Goal: Task Accomplishment & Management: Manage account settings

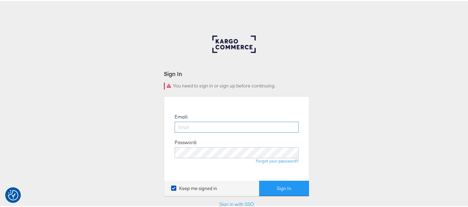
click at [258, 125] on input "email" at bounding box center [237, 126] width 124 height 11
type input "sudheer.bheemunipalli@kargo.com"
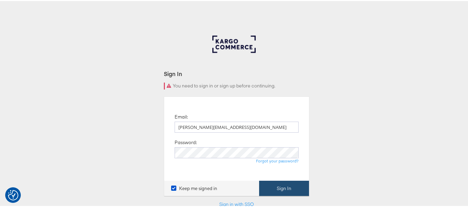
click at [275, 184] on button "Sign In" at bounding box center [284, 188] width 50 height 16
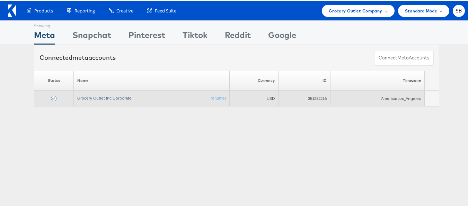
click at [101, 98] on link "Grocery Outlet Inc Corporate" at bounding box center [104, 97] width 54 height 5
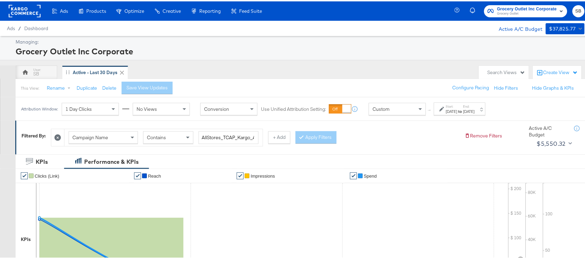
click at [457, 109] on div "Sep 1st 2025" at bounding box center [451, 110] width 11 height 6
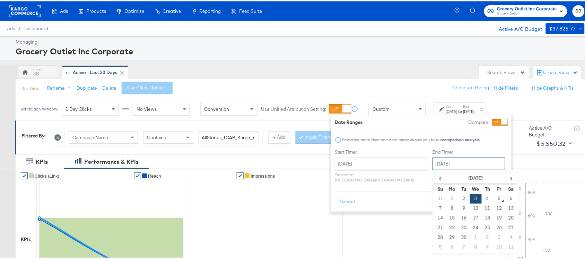
click at [438, 167] on input "September 3rd 2025" at bounding box center [468, 162] width 73 height 12
click at [481, 196] on td "4" at bounding box center [487, 198] width 12 height 10
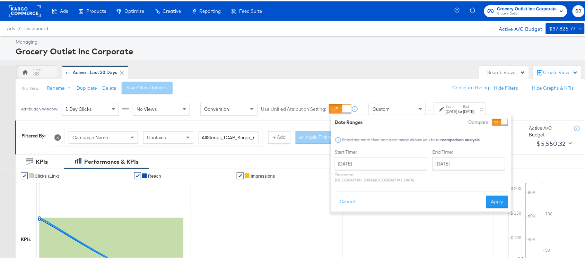
type input "September 4th 2025"
click at [501, 195] on button "Apply" at bounding box center [497, 200] width 22 height 12
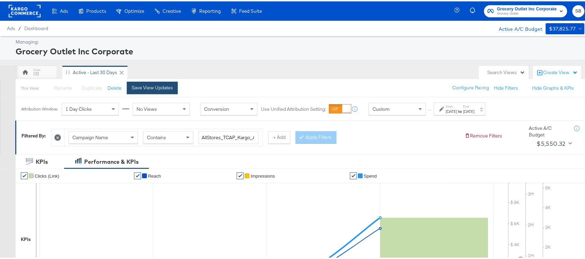
click at [145, 81] on button "Save View Updates" at bounding box center [152, 86] width 51 height 12
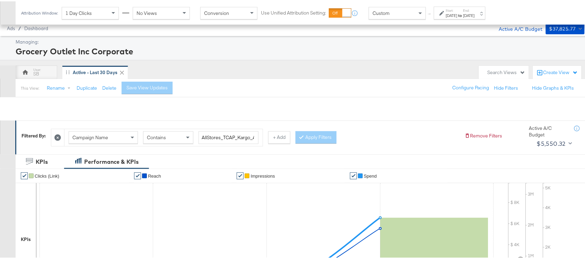
scroll to position [241, 0]
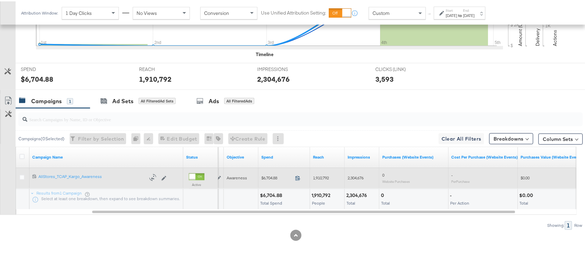
click at [298, 179] on icon at bounding box center [297, 176] width 5 height 5
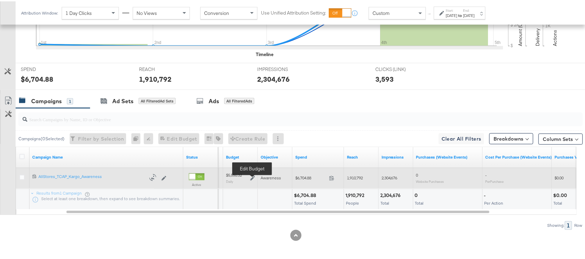
click at [250, 176] on icon at bounding box center [252, 177] width 5 height 5
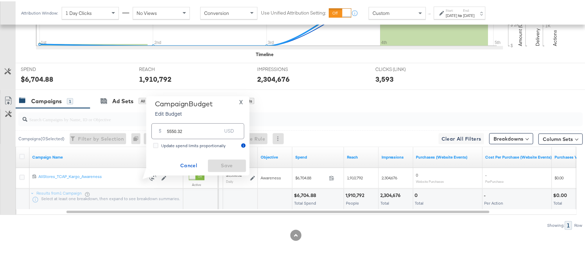
click at [188, 128] on input "5550.32" at bounding box center [194, 126] width 55 height 15
paste input "$5,511.35"
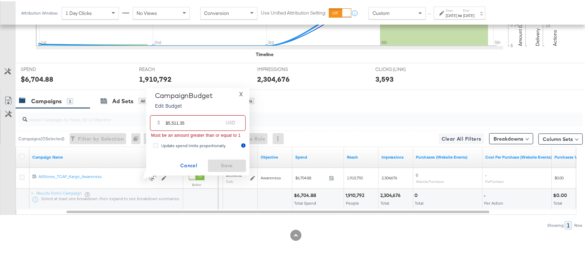
click at [167, 122] on input "$5,511.35" at bounding box center [194, 118] width 57 height 15
click at [168, 122] on input "5,511.35" at bounding box center [194, 118] width 57 height 15
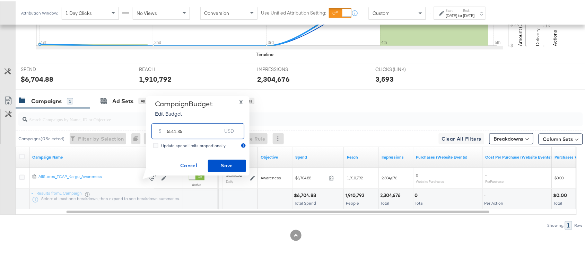
type input "5511.35"
click at [185, 163] on span "Cancel" at bounding box center [188, 164] width 33 height 9
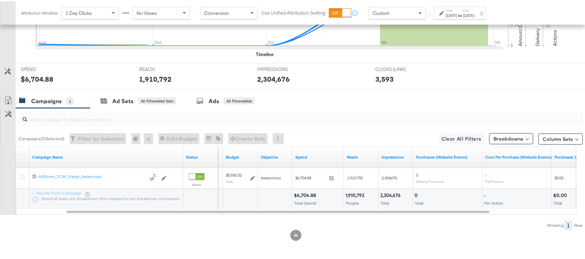
click at [357, 106] on div "Campaigns 1 Ad Sets All Filtered Ad Sets Ads All Filtered Ads" at bounding box center [303, 99] width 575 height 15
click at [469, 11] on div "Start: Sep 1st 2025 to End: Sep 4th 2025" at bounding box center [460, 12] width 29 height 10
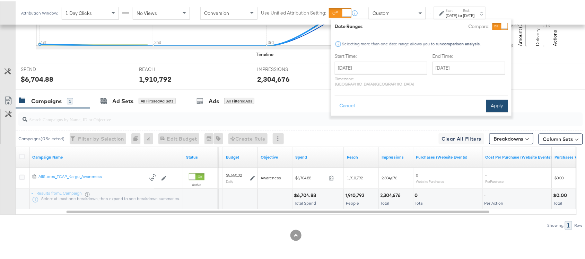
click at [494, 102] on button "Apply" at bounding box center [497, 104] width 22 height 12
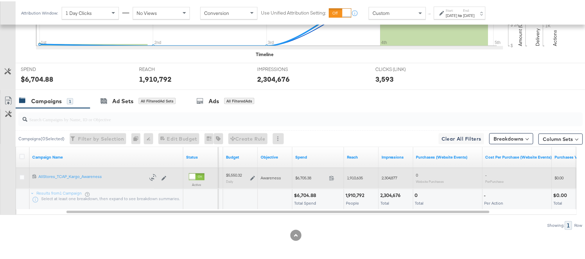
click at [250, 178] on icon at bounding box center [252, 177] width 5 height 5
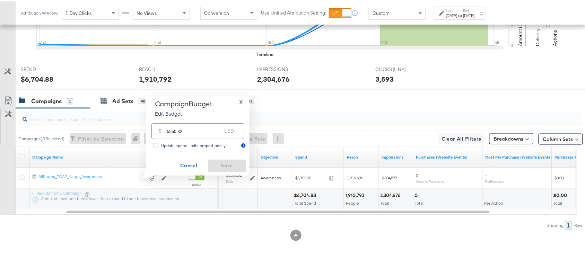
click at [189, 132] on input "5550.32" at bounding box center [194, 126] width 55 height 15
paste input "$5,511.35"
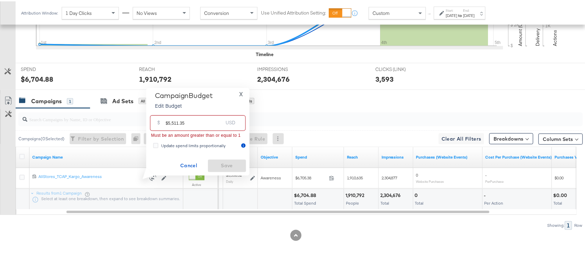
click at [168, 122] on input "$5,511.35" at bounding box center [194, 118] width 57 height 15
click at [170, 123] on input "5,511.35" at bounding box center [194, 118] width 57 height 15
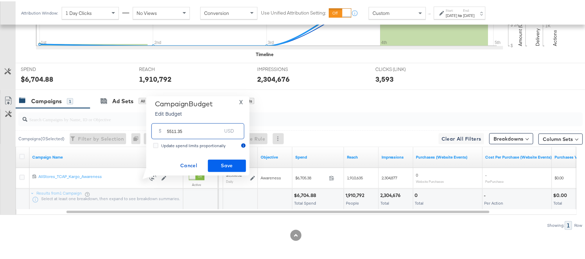
type input "5511.35"
click at [224, 163] on span "Save" at bounding box center [227, 164] width 33 height 9
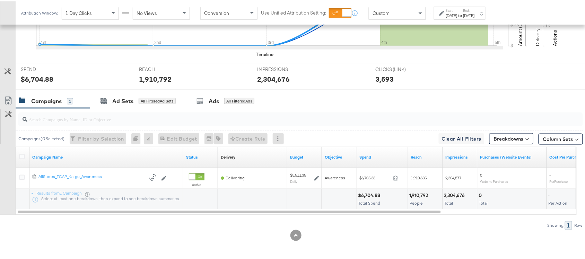
click at [474, 12] on div "[DATE]" at bounding box center [468, 14] width 11 height 6
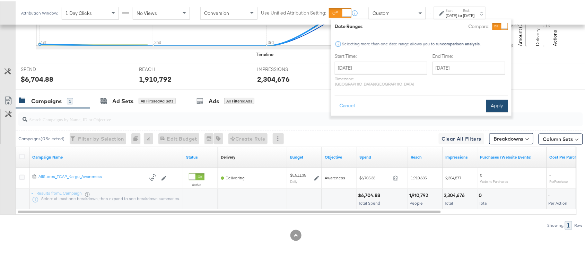
click at [496, 102] on button "Apply" at bounding box center [497, 104] width 22 height 12
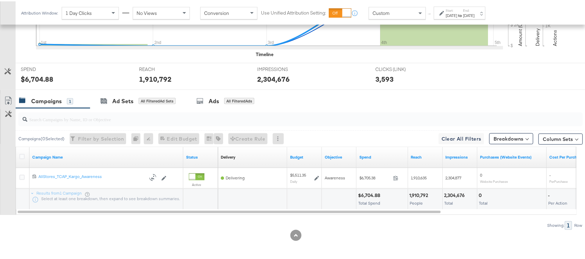
click at [426, 98] on div "Campaigns 1 Ad Sets All Filtered Ad Sets Ads All Filtered Ads" at bounding box center [303, 99] width 575 height 15
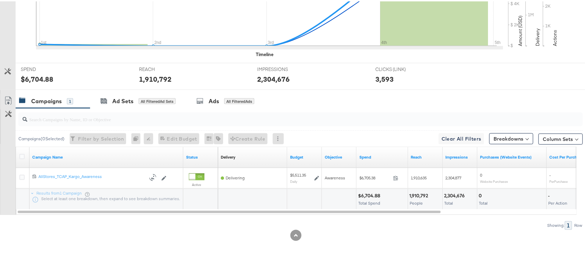
scroll to position [0, 0]
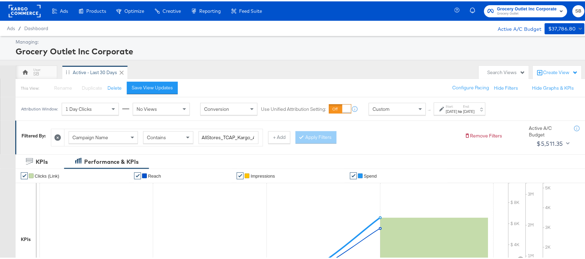
click at [22, 7] on rect at bounding box center [25, 9] width 32 height 12
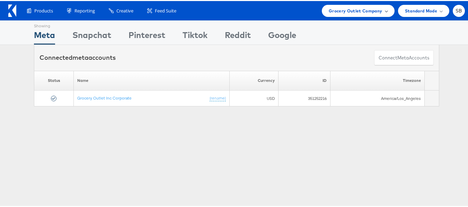
click at [345, 8] on span "Grocery Outlet Company" at bounding box center [356, 9] width 54 height 7
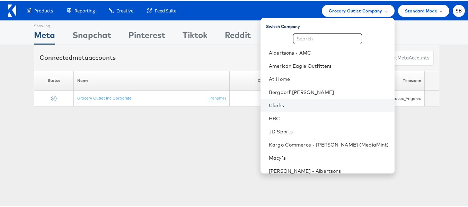
click at [287, 104] on link "Clarks" at bounding box center [329, 104] width 120 height 7
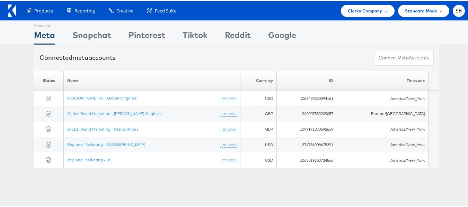
click at [367, 8] on span "Clarks Company" at bounding box center [365, 9] width 35 height 7
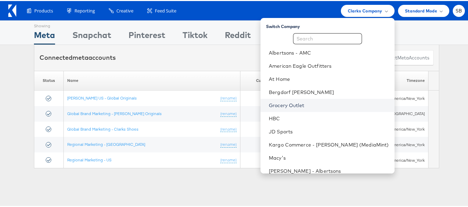
click at [313, 104] on link "Grocery Outlet" at bounding box center [329, 104] width 120 height 7
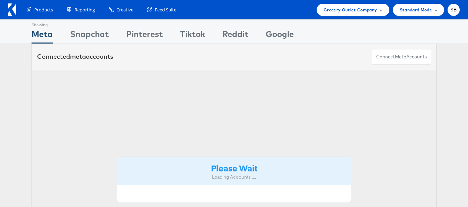
click at [290, 105] on div "Please Wait Loading Accounts ...." at bounding box center [234, 171] width 405 height 203
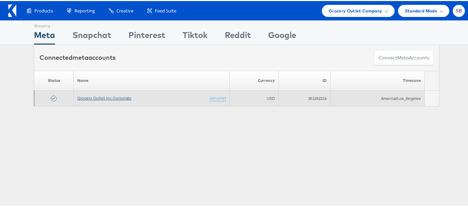
click at [106, 99] on link "Grocery Outlet Inc Corporate" at bounding box center [104, 97] width 54 height 5
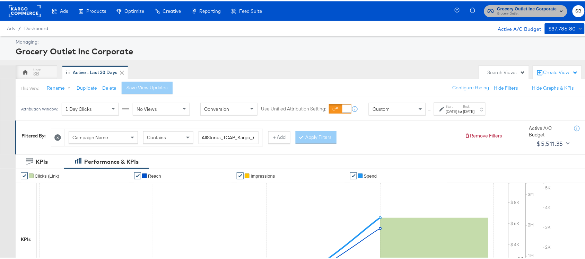
click at [498, 10] on span "Grocery Outlet" at bounding box center [527, 13] width 60 height 6
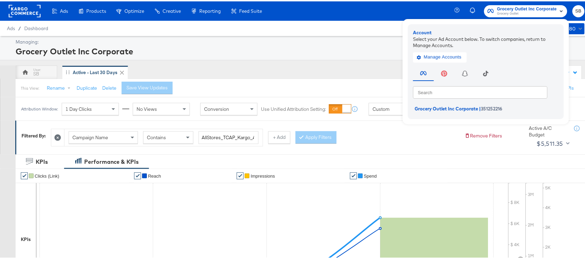
click at [21, 6] on rect at bounding box center [25, 9] width 32 height 12
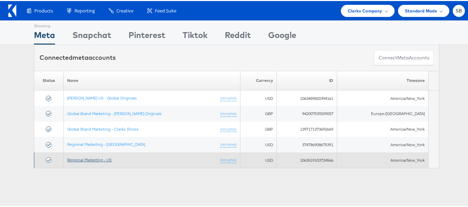
click at [89, 159] on link "Regional Marketing - US" at bounding box center [89, 159] width 44 height 5
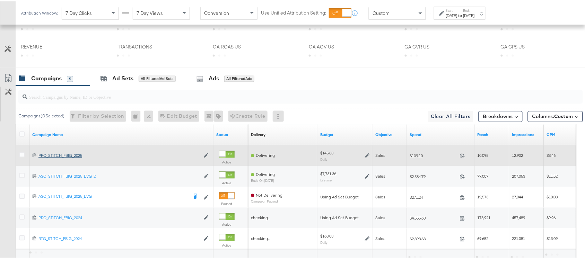
scroll to position [377, 0]
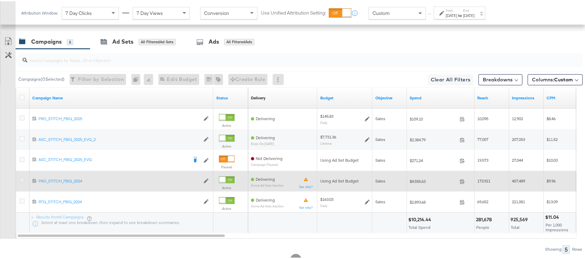
click at [23, 182] on icon at bounding box center [21, 179] width 5 height 5
click at [0, 0] on input "checkbox" at bounding box center [0, 0] width 0 height 0
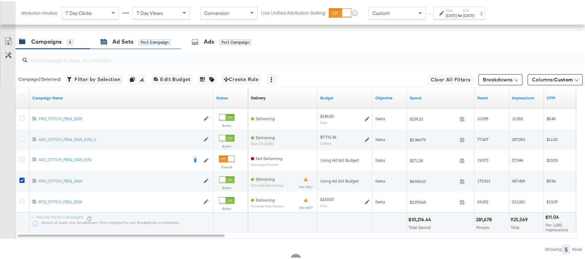
click at [124, 43] on div "Ad Sets" at bounding box center [122, 41] width 21 height 8
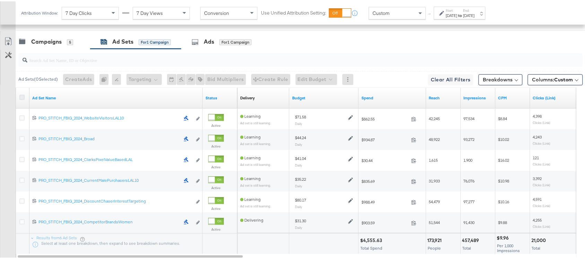
click at [21, 97] on icon at bounding box center [21, 95] width 5 height 5
click at [0, 0] on input "checkbox" at bounding box center [0, 0] width 0 height 0
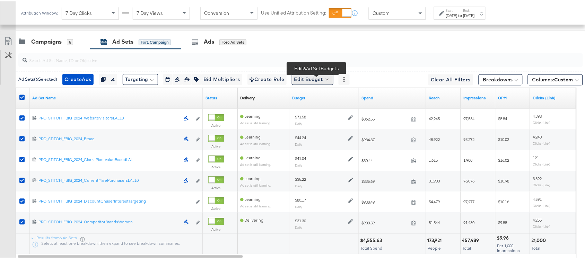
click at [328, 81] on button "Edit Budget" at bounding box center [313, 78] width 42 height 11
click at [314, 99] on span "Edit Ad Set Budget" at bounding box center [314, 96] width 39 height 9
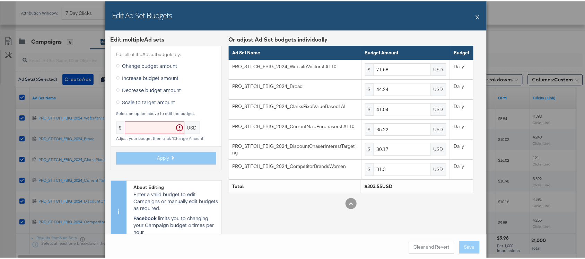
click at [475, 16] on button "X" at bounding box center [477, 16] width 4 height 14
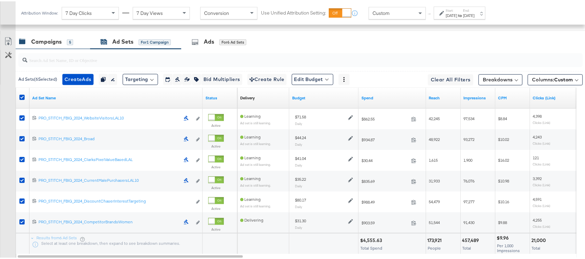
click at [35, 43] on div "Campaigns" at bounding box center [46, 41] width 30 height 8
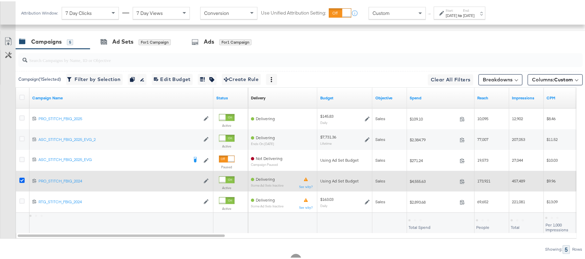
click at [21, 179] on icon at bounding box center [21, 179] width 5 height 5
click at [0, 0] on input "checkbox" at bounding box center [0, 0] width 0 height 0
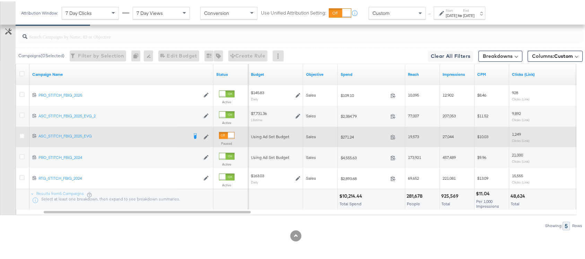
scroll to position [357, 0]
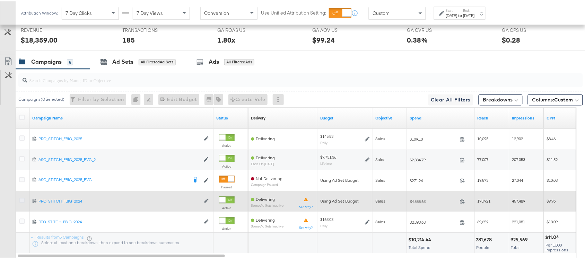
click at [23, 202] on icon at bounding box center [21, 199] width 5 height 5
click at [0, 0] on input "checkbox" at bounding box center [0, 0] width 0 height 0
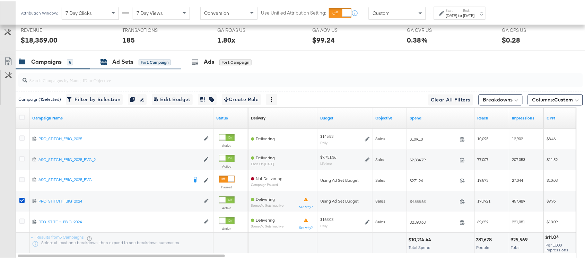
click at [113, 63] on div "Ad Sets" at bounding box center [122, 61] width 21 height 8
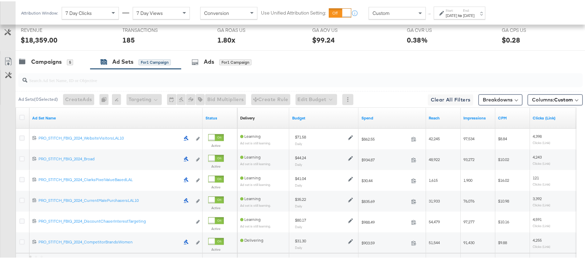
click at [474, 12] on div "[DATE]" at bounding box center [468, 14] width 11 height 6
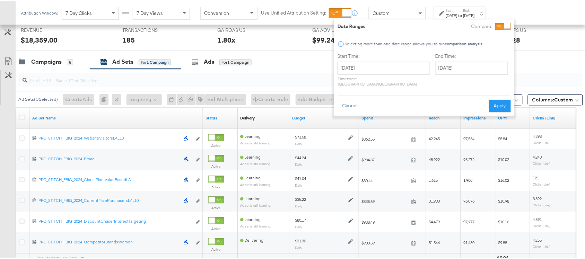
click at [348, 99] on button "Cancel" at bounding box center [349, 104] width 25 height 12
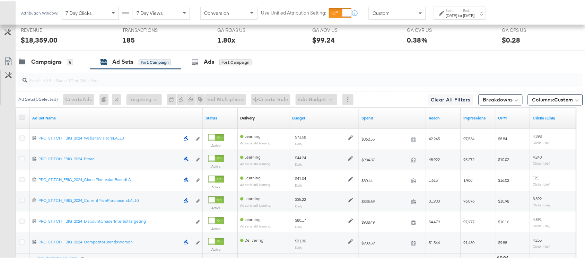
click at [20, 119] on icon at bounding box center [21, 116] width 5 height 5
click at [0, 0] on input "checkbox" at bounding box center [0, 0] width 0 height 0
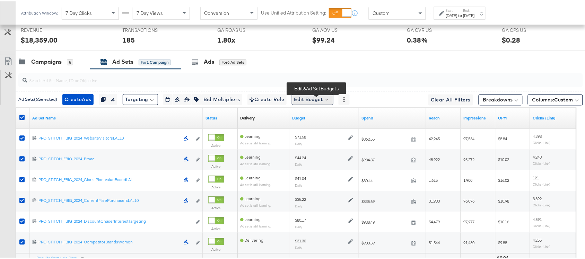
click at [320, 101] on button "Edit Budget" at bounding box center [313, 98] width 42 height 11
click at [324, 120] on span "Edit Ad Set Budget" at bounding box center [314, 116] width 39 height 9
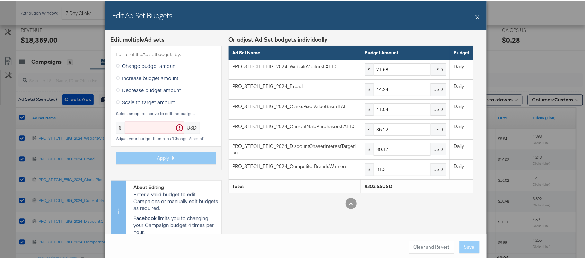
click at [475, 16] on button "X" at bounding box center [477, 16] width 4 height 14
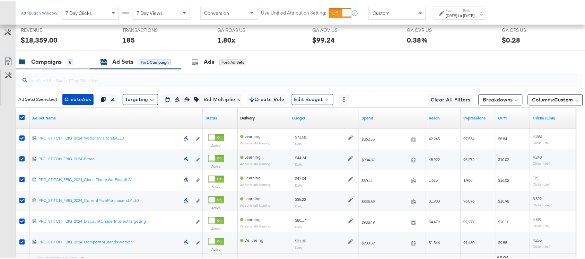
click at [36, 62] on div "Campaigns" at bounding box center [46, 61] width 30 height 8
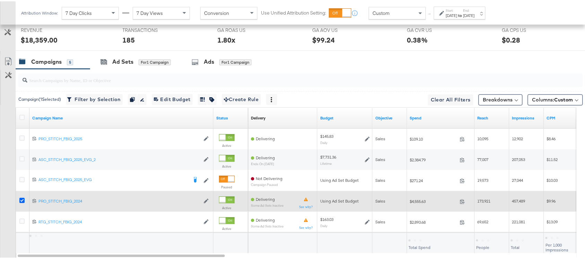
click at [23, 201] on icon at bounding box center [21, 199] width 5 height 5
click at [0, 0] on input "checkbox" at bounding box center [0, 0] width 0 height 0
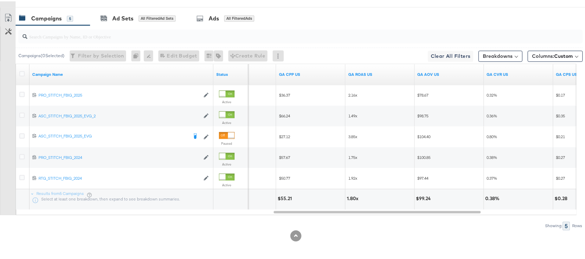
scroll to position [0, 0]
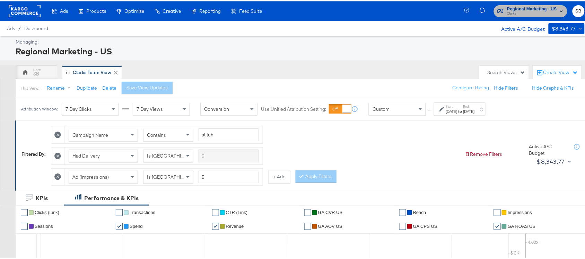
click at [542, 8] on span "Regional Marketing - US" at bounding box center [532, 7] width 50 height 7
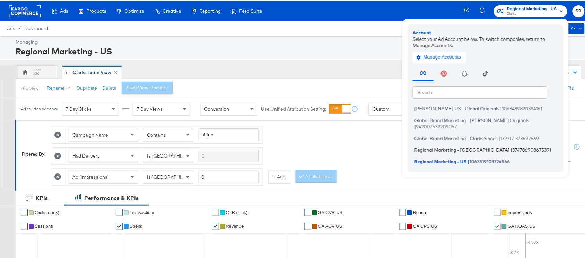
click at [436, 146] on span "Regional Marketing - CA" at bounding box center [461, 149] width 95 height 6
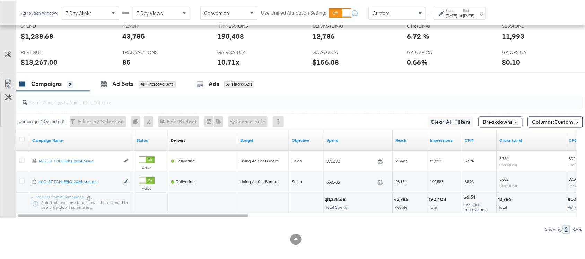
scroll to position [340, 0]
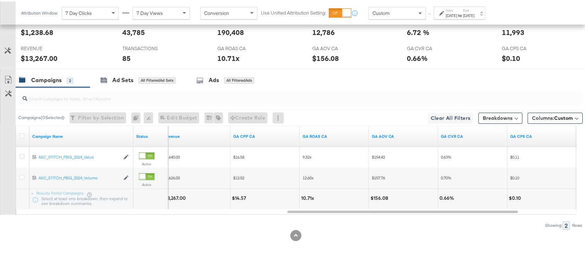
click at [463, 15] on strong "to" at bounding box center [460, 13] width 6 height 5
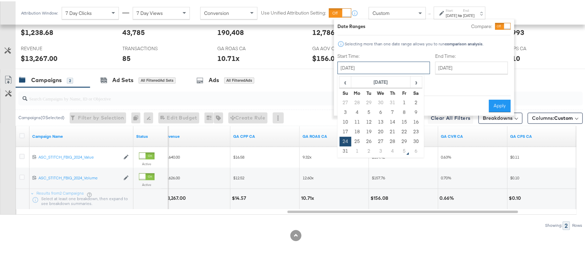
click at [381, 68] on input "[DATE]" at bounding box center [383, 66] width 92 height 12
click at [416, 83] on span "›" at bounding box center [416, 80] width 11 height 10
click at [394, 101] on td "4" at bounding box center [392, 102] width 12 height 10
type input "[DATE]"
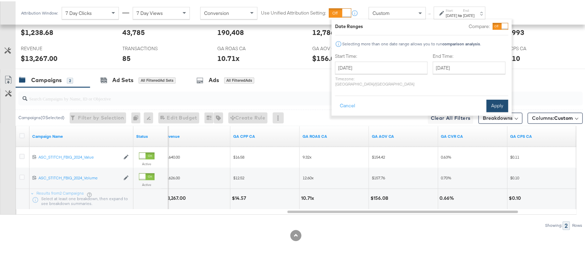
click at [494, 99] on button "Apply" at bounding box center [497, 104] width 22 height 12
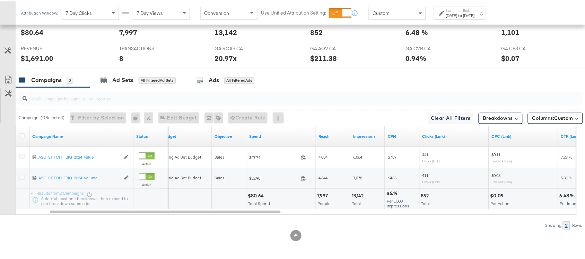
scroll to position [0, 0]
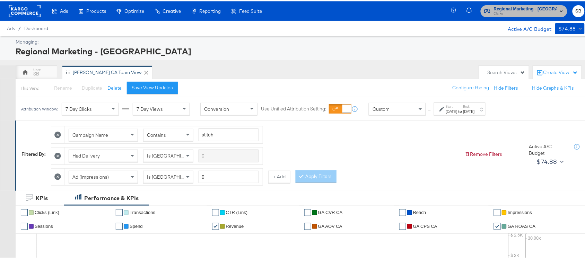
click at [534, 14] on span "Clarks" at bounding box center [524, 13] width 63 height 6
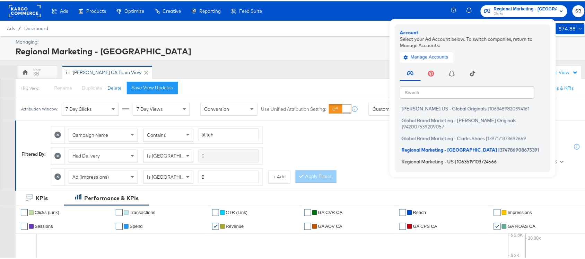
click at [423, 157] on span "Regional Marketing - US" at bounding box center [427, 160] width 52 height 6
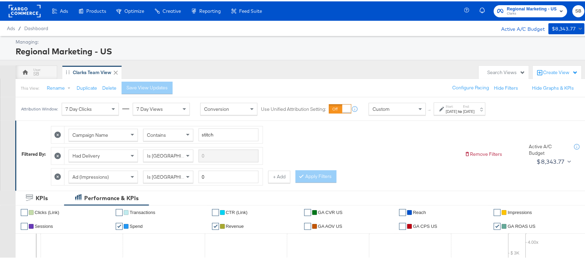
click at [463, 109] on strong "to" at bounding box center [460, 109] width 6 height 5
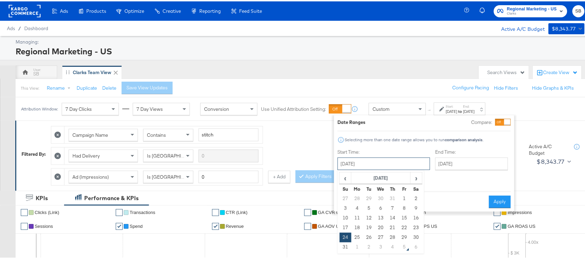
click at [367, 160] on input "[DATE]" at bounding box center [383, 162] width 92 height 12
click at [413, 177] on span "›" at bounding box center [416, 176] width 11 height 10
click at [392, 197] on td "4" at bounding box center [392, 198] width 12 height 10
type input "[DATE]"
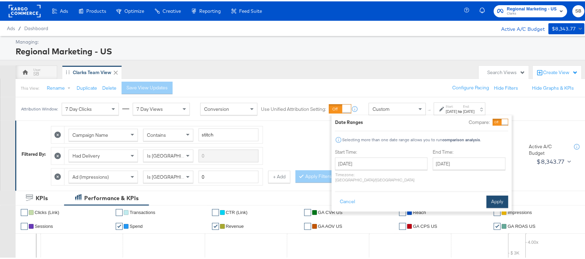
click at [489, 198] on button "Apply" at bounding box center [497, 200] width 22 height 12
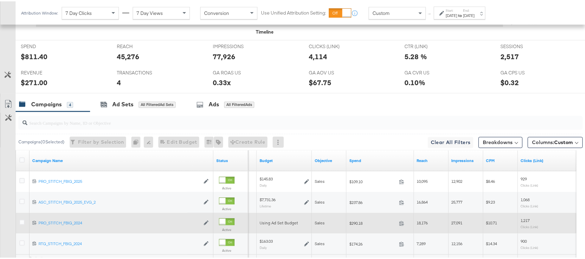
scroll to position [382, 0]
